Goal: Task Accomplishment & Management: Manage account settings

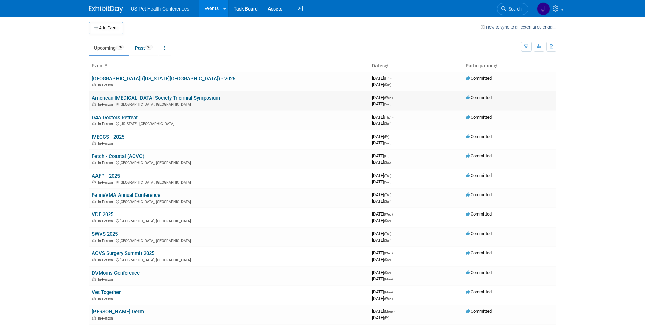
scroll to position [3, 0]
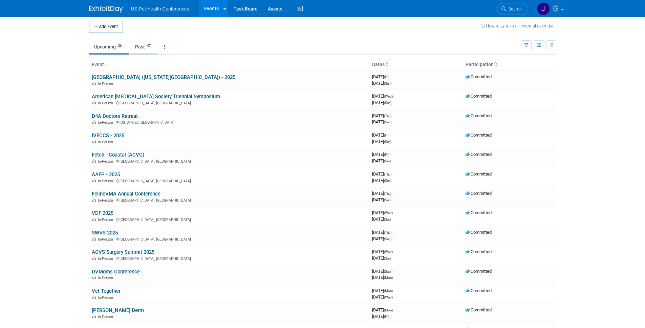
click at [142, 51] on link "Past 97" at bounding box center [144, 46] width 28 height 13
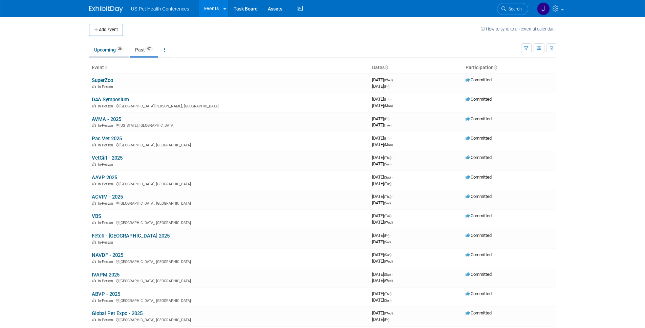
click at [100, 47] on link "Upcoming 26" at bounding box center [109, 49] width 40 height 13
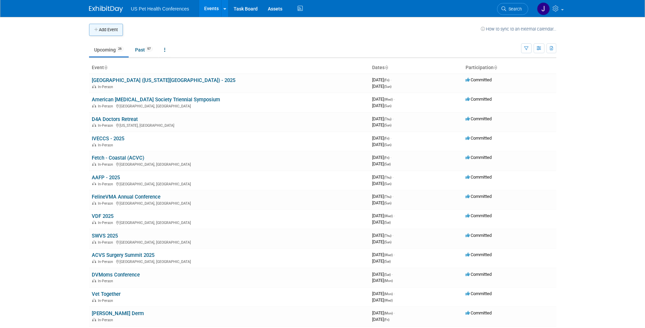
click at [107, 34] on button "Add Event" at bounding box center [106, 30] width 34 height 12
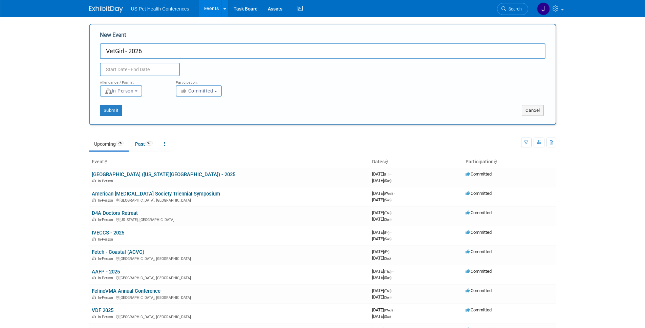
type input "VetGirl - 2026"
click at [156, 72] on input "text" at bounding box center [140, 70] width 80 height 14
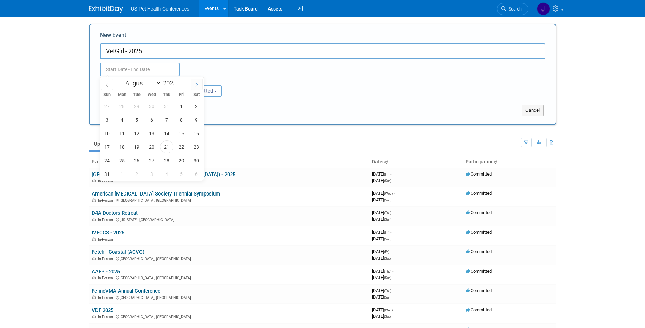
click at [193, 84] on span at bounding box center [197, 85] width 12 height 12
click at [194, 84] on span at bounding box center [197, 85] width 12 height 12
select select "11"
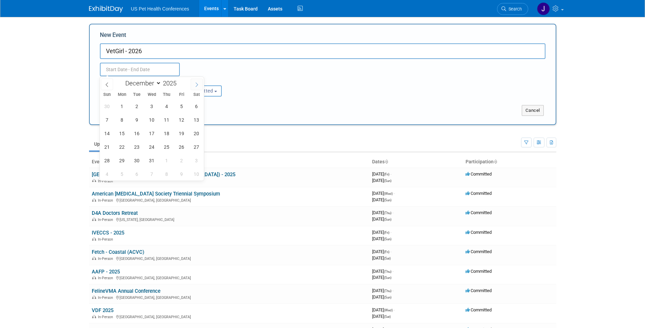
click at [194, 84] on span at bounding box center [197, 85] width 12 height 12
type input "2026"
click at [194, 84] on span at bounding box center [197, 85] width 12 height 12
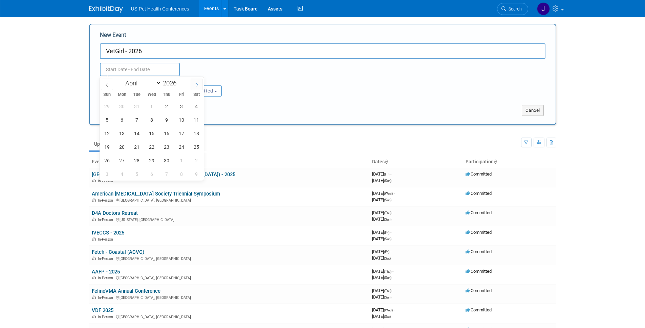
click at [194, 85] on span at bounding box center [197, 85] width 12 height 12
select select "5"
click at [179, 138] on span "19" at bounding box center [181, 133] width 13 height 13
click at [109, 148] on span "21" at bounding box center [107, 146] width 13 height 13
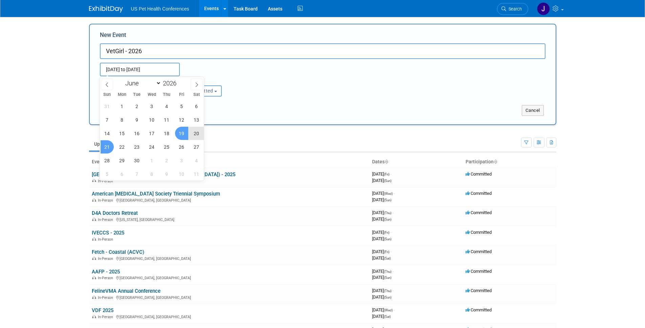
type input "Jun 19, 2026 to Jun 21, 2026"
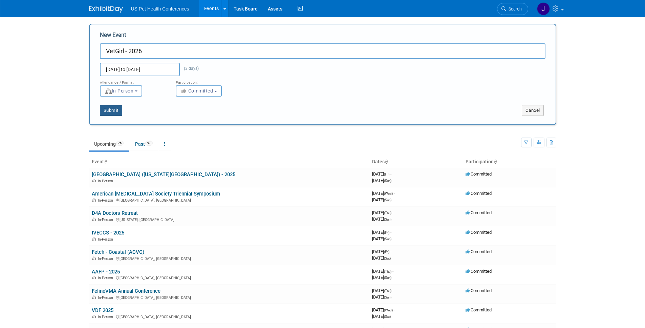
click at [115, 109] on button "Submit" at bounding box center [111, 110] width 22 height 11
type input "VetGirl - 2026"
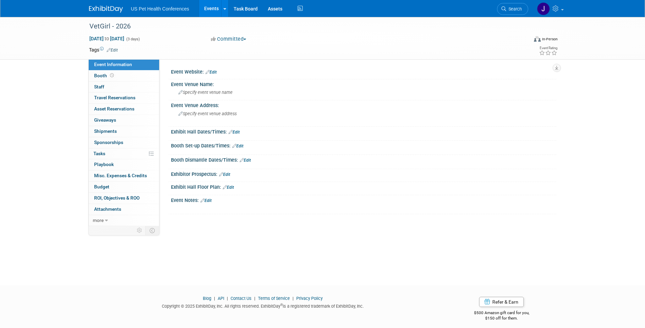
click at [213, 72] on link "Edit" at bounding box center [211, 72] width 11 height 5
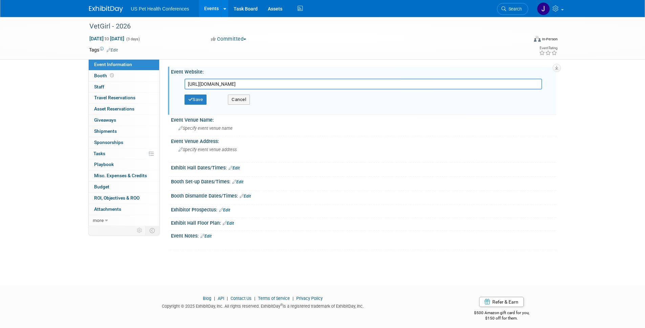
type input "https://web.cvent.com/event/7b331883-4a89-44c9-92b5-01ec8d553514/summary"
click at [199, 99] on button "Save" at bounding box center [196, 99] width 22 height 10
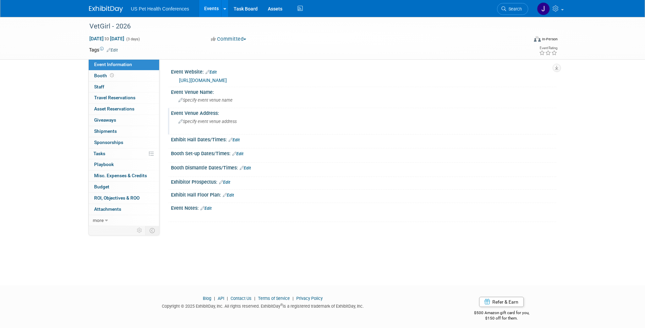
click at [187, 122] on span "Specify event venue address" at bounding box center [207, 121] width 58 height 5
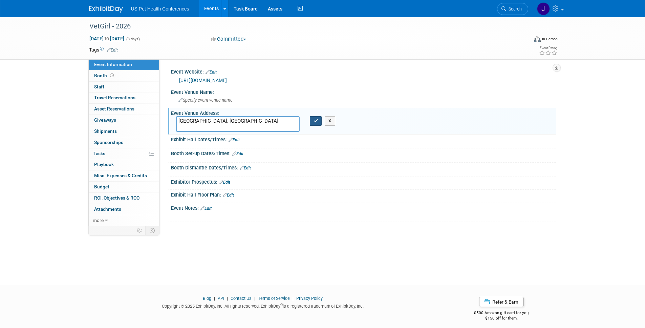
type textarea "Salt Lake City, UT"
click at [317, 121] on icon "button" at bounding box center [316, 121] width 5 height 4
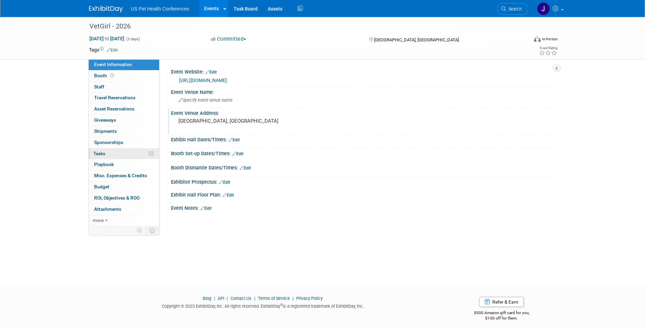
click at [115, 149] on link "0% Tasks 0%" at bounding box center [124, 153] width 70 height 11
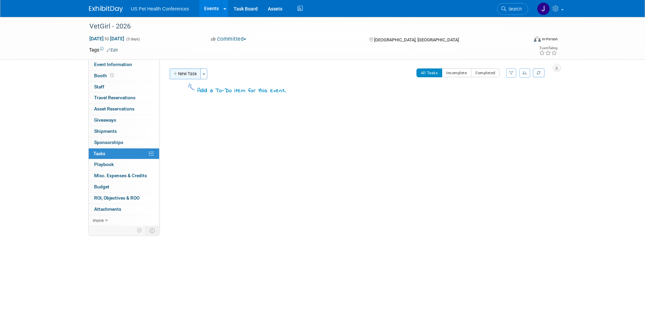
click at [188, 74] on button "New Task" at bounding box center [185, 73] width 31 height 11
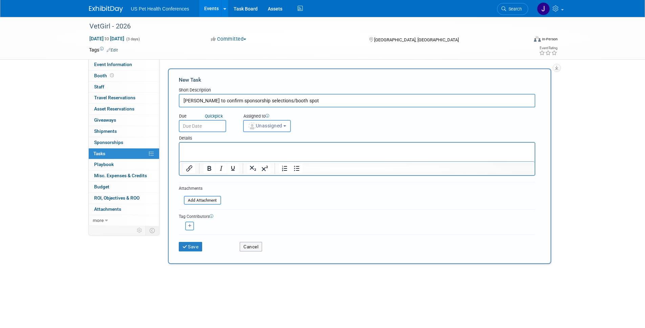
type input "Debra to confirm sponsorship selections/booth spot"
click at [216, 123] on input "text" at bounding box center [202, 126] width 47 height 12
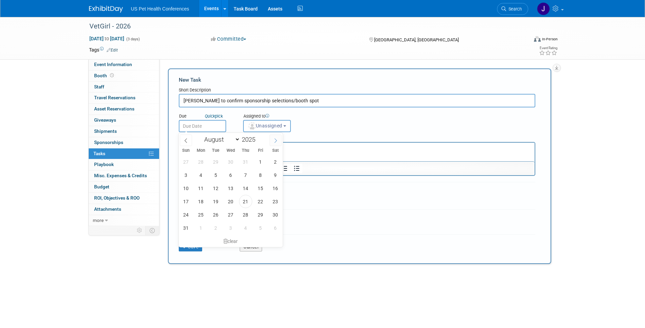
click at [274, 146] on span at bounding box center [276, 140] width 12 height 12
select select "8"
click at [261, 166] on span "5" at bounding box center [260, 161] width 13 height 13
type input "Sep 5, 2025"
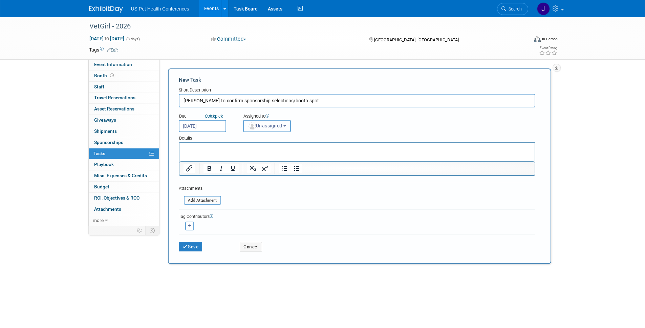
click at [286, 130] on button "Unassigned" at bounding box center [267, 126] width 48 height 12
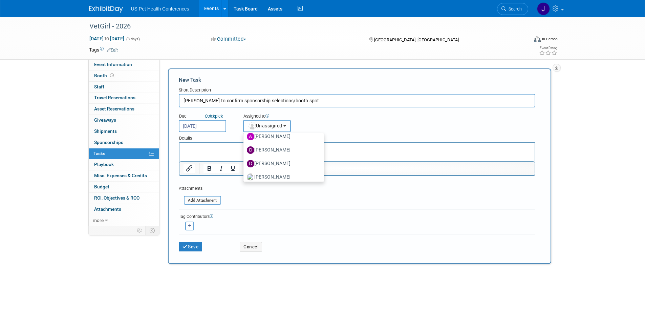
scroll to position [52, 0]
click at [271, 155] on label "Debra Smith" at bounding box center [282, 158] width 71 height 11
click at [244, 155] on input "Debra Smith" at bounding box center [242, 157] width 4 height 4
select select "03aab87b-1926-458f-bef0-bf301a3f9cba"
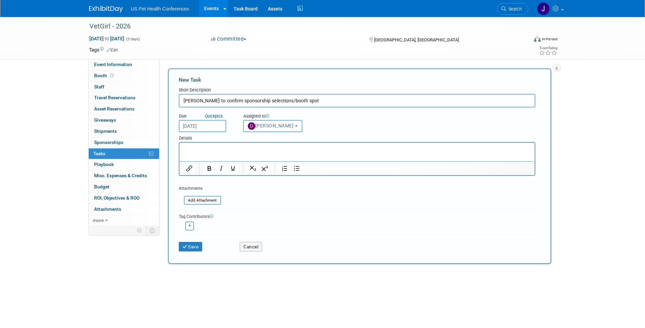
click at [189, 227] on icon "button" at bounding box center [189, 226] width 3 height 4
select select
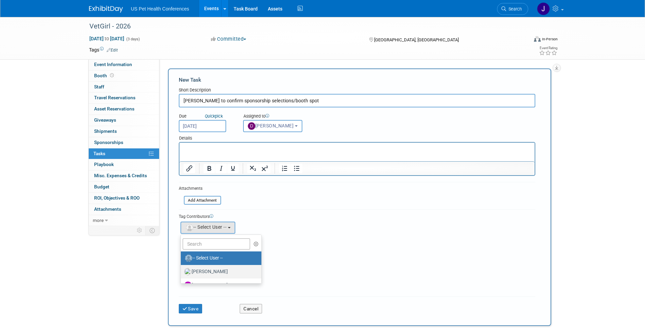
click at [208, 267] on label "Adriana Zardus" at bounding box center [219, 271] width 71 height 11
click at [182, 269] on input "Adriana Zardus" at bounding box center [179, 271] width 4 height 4
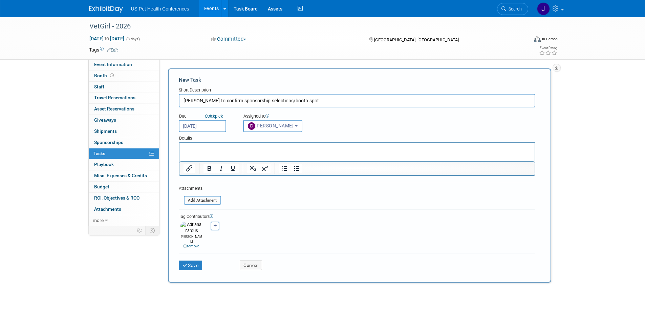
click at [249, 152] on html at bounding box center [356, 147] width 355 height 9
click at [217, 149] on p "Rich Text Area. Press ALT-0 for help." at bounding box center [356, 148] width 347 height 7
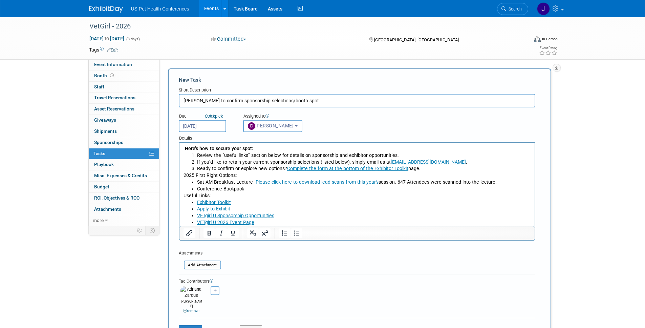
scroll to position [1, 0]
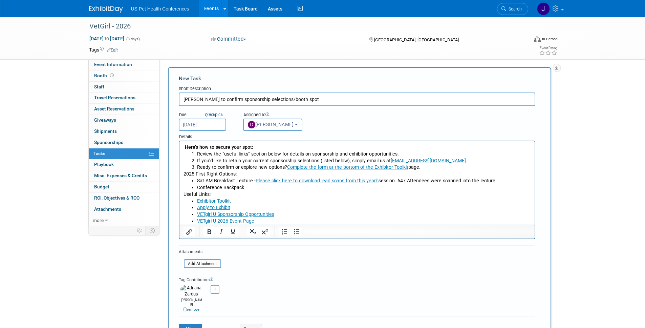
click at [408, 160] on link "partnersupport@vetgirlontherun.com" at bounding box center [427, 160] width 75 height 5
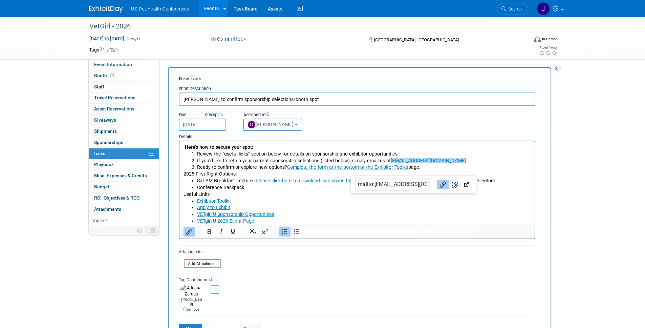
click at [404, 154] on li "Review the "useful links" section below for details on sponsorship and exhibito…" at bounding box center [364, 154] width 334 height 7
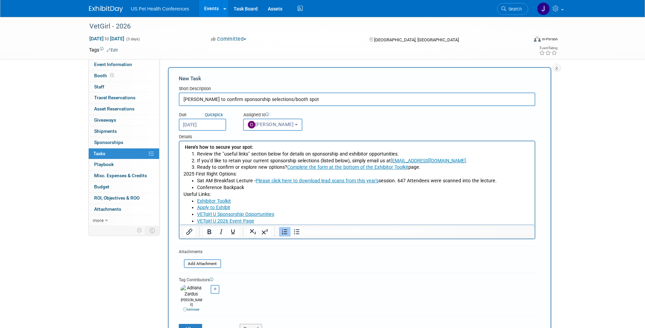
click at [336, 166] on link "Complete the form at the bottom of the Exhibitor Toolkit" at bounding box center [347, 166] width 121 height 5
click at [249, 169] on li "Ready to confirm or explore new options? Complete the form at the bottom of the…" at bounding box center [364, 167] width 334 height 7
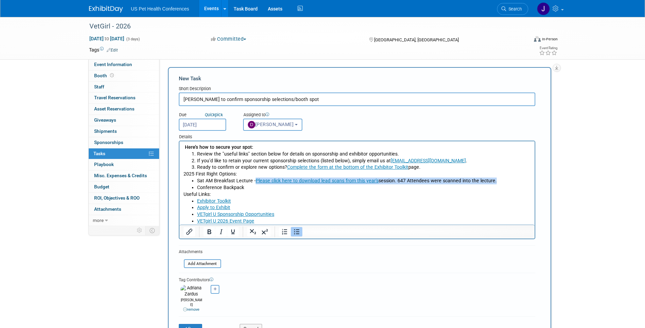
drag, startPoint x: 500, startPoint y: 180, endPoint x: 254, endPoint y: 179, distance: 246.5
click at [254, 179] on li "Sat AM Breakfast Lecture - Please click here to download lead scans from this y…" at bounding box center [364, 180] width 334 height 7
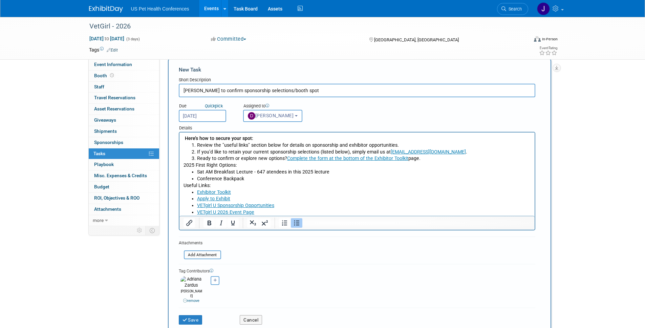
scroll to position [16, 0]
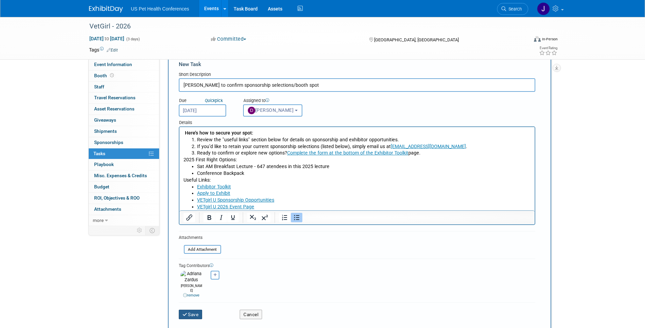
click at [192, 309] on button "Save" at bounding box center [191, 313] width 24 height 9
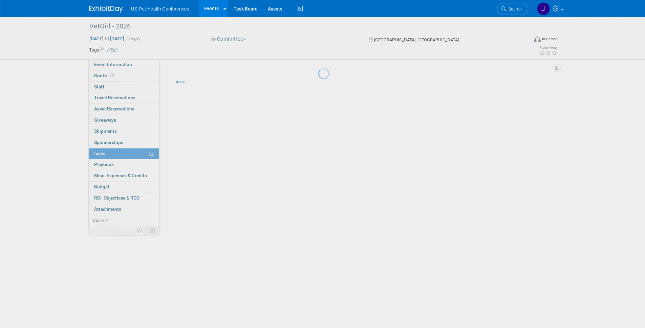
scroll to position [0, 0]
